Goal: Task Accomplishment & Management: Complete application form

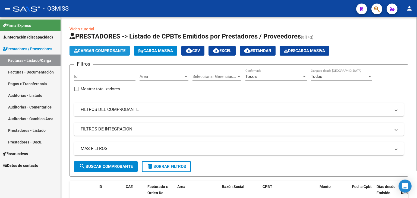
click at [84, 50] on span "Cargar Comprobante" at bounding box center [100, 50] width 52 height 5
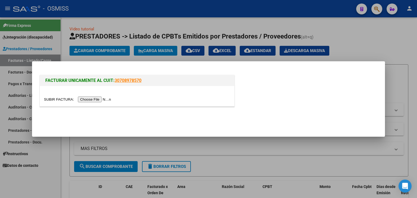
click at [98, 99] on input "file" at bounding box center [78, 100] width 69 height 6
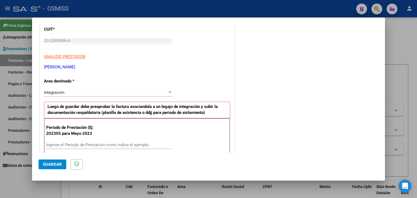
scroll to position [81, 0]
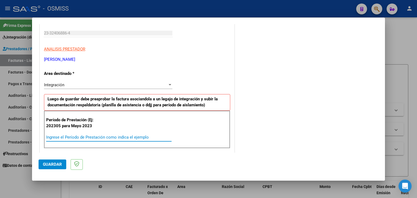
click at [95, 136] on input "Ingrese el Período de Prestación como indica el ejemplo" at bounding box center [108, 137] width 125 height 5
type input "202507"
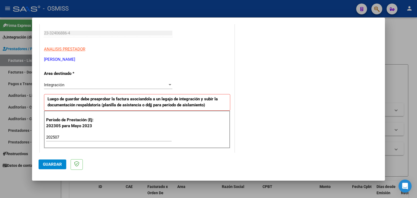
click at [165, 128] on div "Período de Prestación (Ej: 202305 para [DATE] 202507 Ingrese el Período de Pres…" at bounding box center [137, 130] width 186 height 38
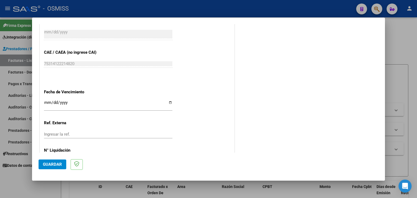
scroll to position [326, 0]
click at [46, 101] on input "Ingresar la fecha" at bounding box center [108, 104] width 128 height 9
type input "[DATE]"
click at [46, 162] on span "Guardar" at bounding box center [52, 164] width 19 height 5
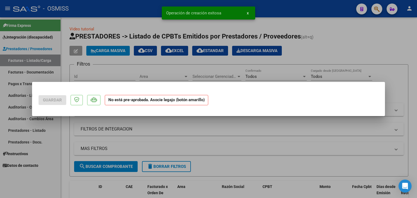
scroll to position [0, 0]
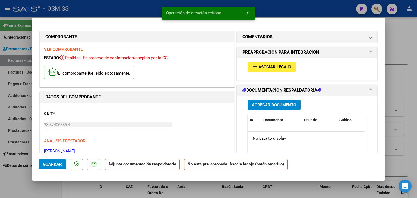
click at [266, 65] on span "Asociar Legajo" at bounding box center [274, 67] width 33 height 5
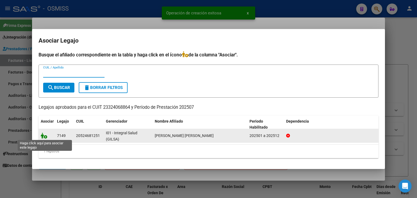
click at [46, 135] on icon at bounding box center [44, 136] width 7 height 6
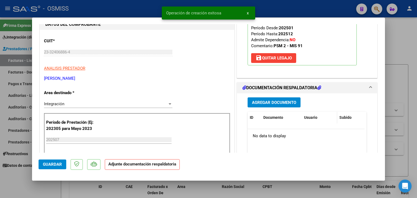
scroll to position [81, 0]
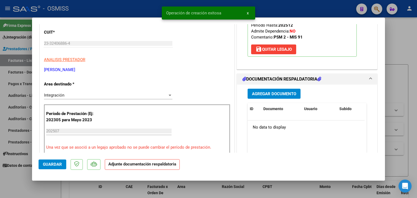
click at [287, 94] on span "Agregar Documento" at bounding box center [274, 93] width 44 height 5
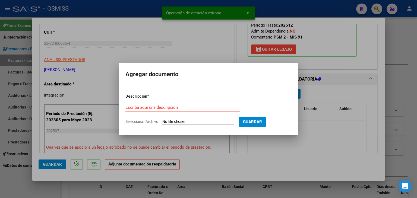
click at [186, 120] on input "Seleccionar Archivo" at bounding box center [198, 121] width 72 height 5
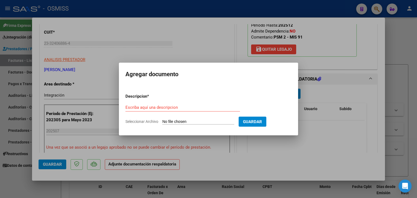
type input "C:\fakepath\asistencia.pdf"
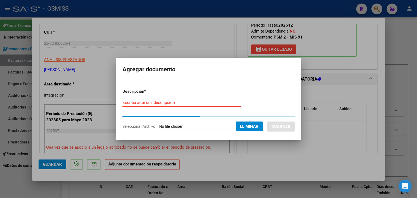
click at [161, 103] on input "Escriba aquí una descripcion" at bounding box center [181, 102] width 119 height 5
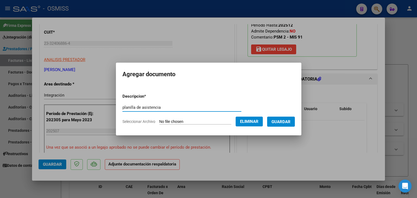
type input "planilla de asistencia"
click at [284, 121] on span "Guardar" at bounding box center [280, 121] width 19 height 5
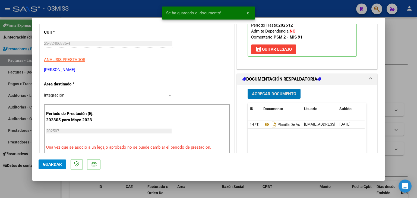
type input "$ 0,00"
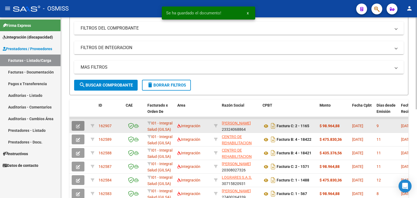
click at [78, 126] on icon "button" at bounding box center [78, 126] width 4 height 4
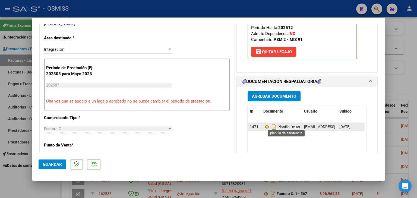
scroll to position [109, 0]
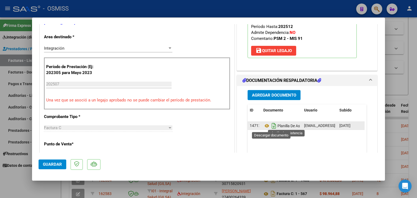
click at [271, 126] on icon "Descargar documento" at bounding box center [273, 126] width 7 height 9
type input "$ 0,00"
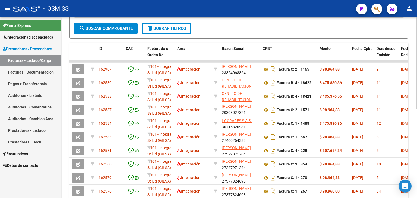
scroll to position [175, 0]
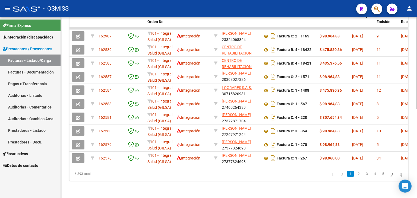
drag, startPoint x: 154, startPoint y: 161, endPoint x: 150, endPoint y: 161, distance: 3.5
click at [152, 161] on datatable-selection "162907 I01 - Integral Salud (GILSA) Integración [PERSON_NAME] 23324068864 Factu…" at bounding box center [238, 163] width 339 height 5
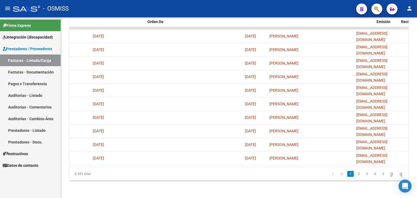
scroll to position [0, 0]
